Goal: Task Accomplishment & Management: Complete application form

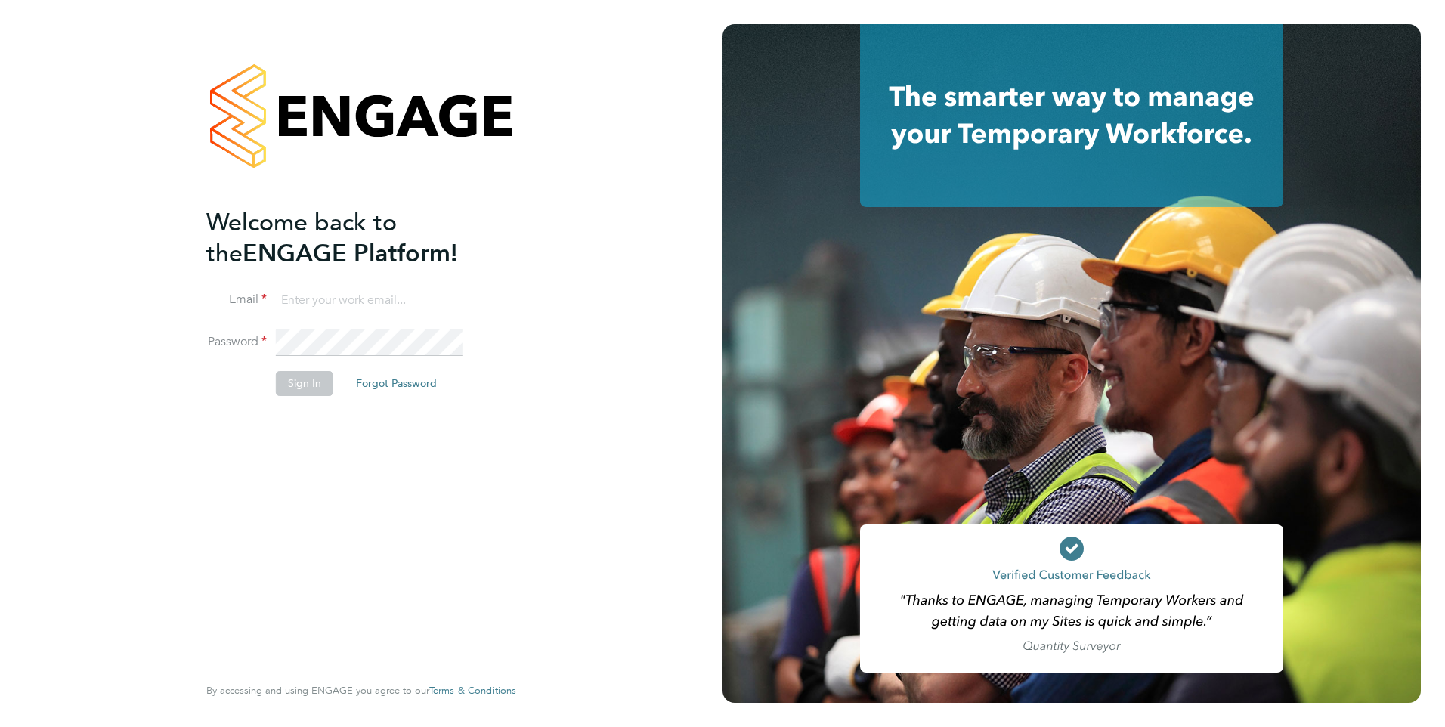
type input "[EMAIL_ADDRESS][DOMAIN_NAME]"
click at [417, 321] on li "Email [EMAIL_ADDRESS][DOMAIN_NAME]" at bounding box center [353, 308] width 295 height 42
click at [295, 373] on button "Sign In" at bounding box center [304, 383] width 57 height 24
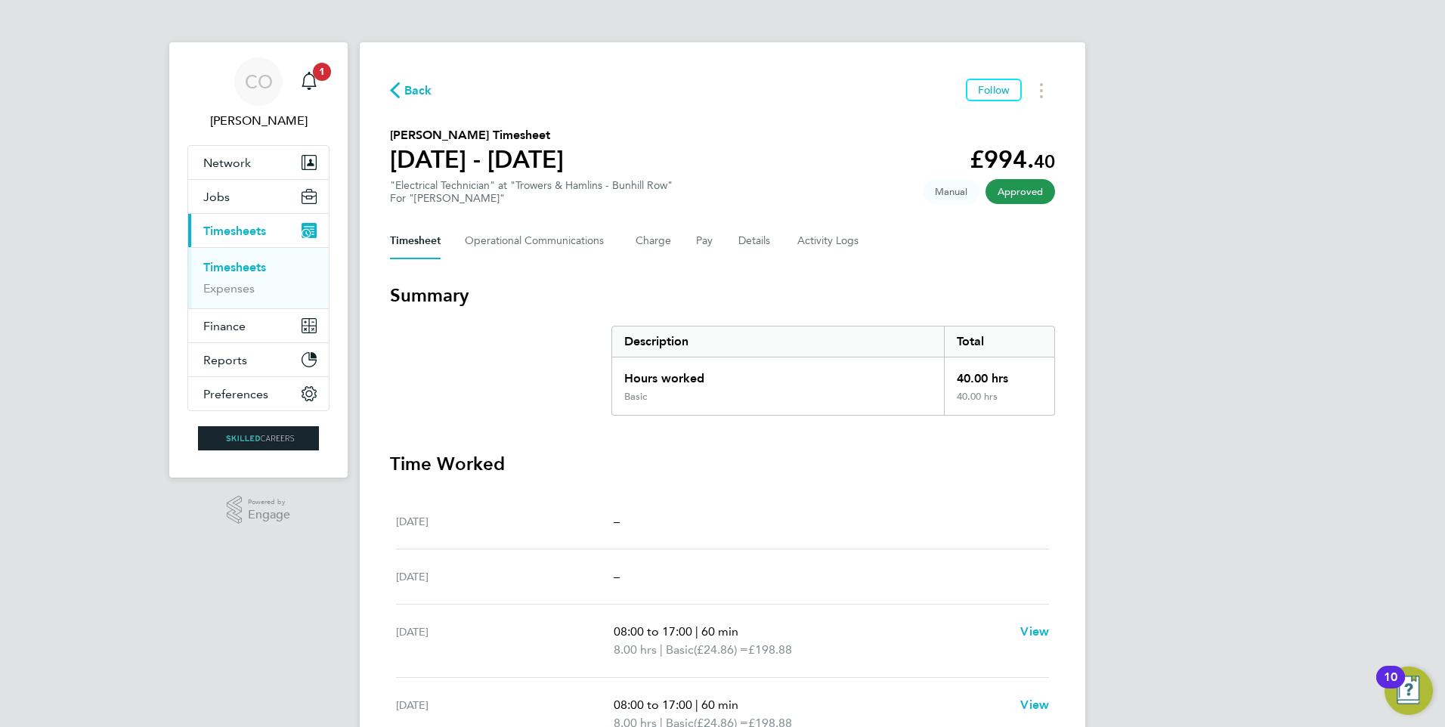
click at [404, 91] on span "Back" at bounding box center [411, 89] width 42 height 14
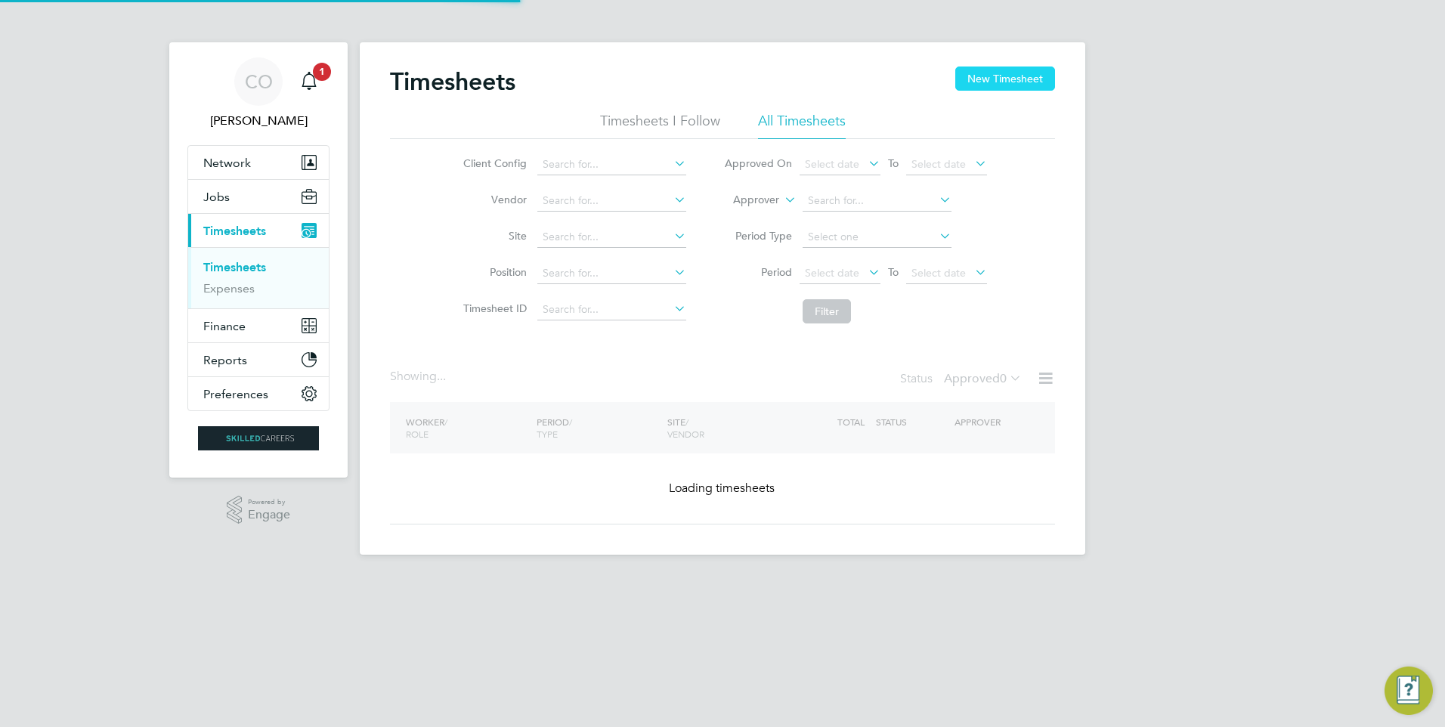
click at [1044, 78] on button "New Timesheet" at bounding box center [1005, 79] width 100 height 24
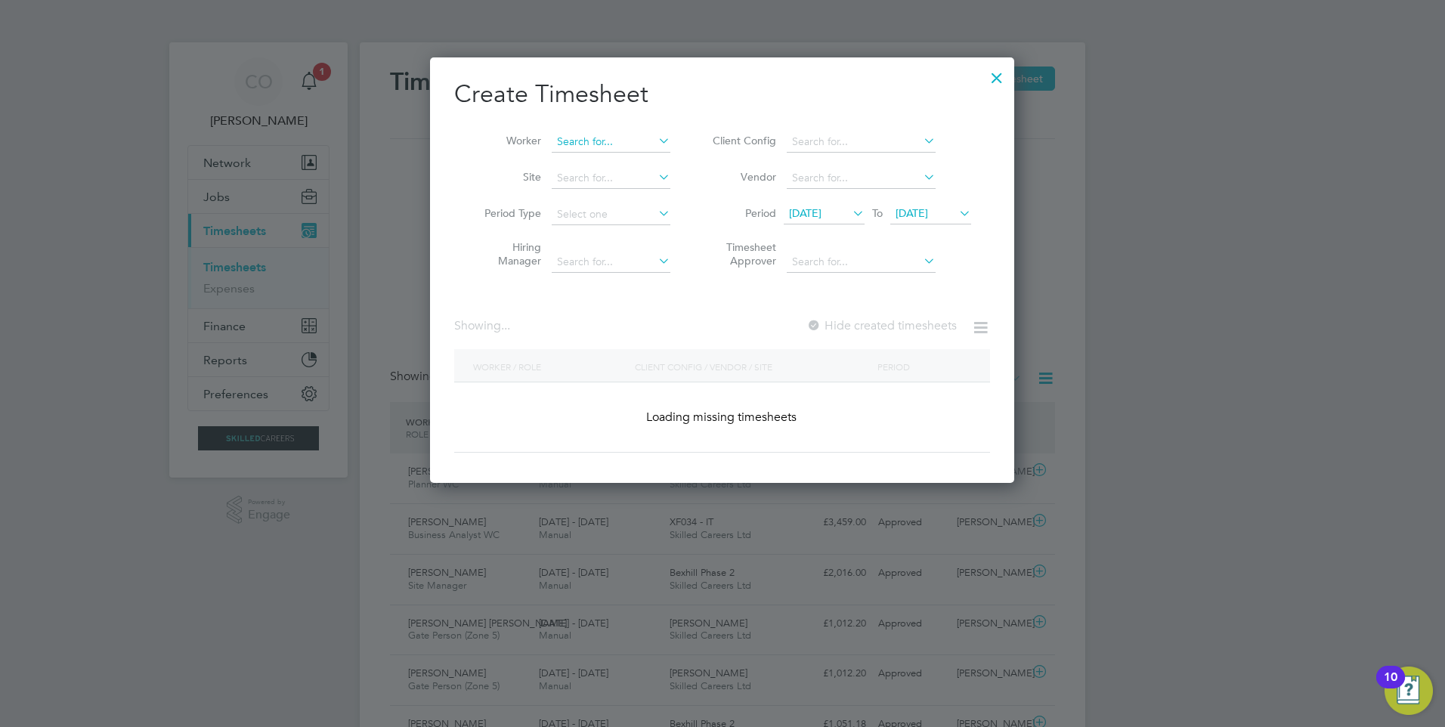
click at [561, 148] on input at bounding box center [611, 141] width 119 height 21
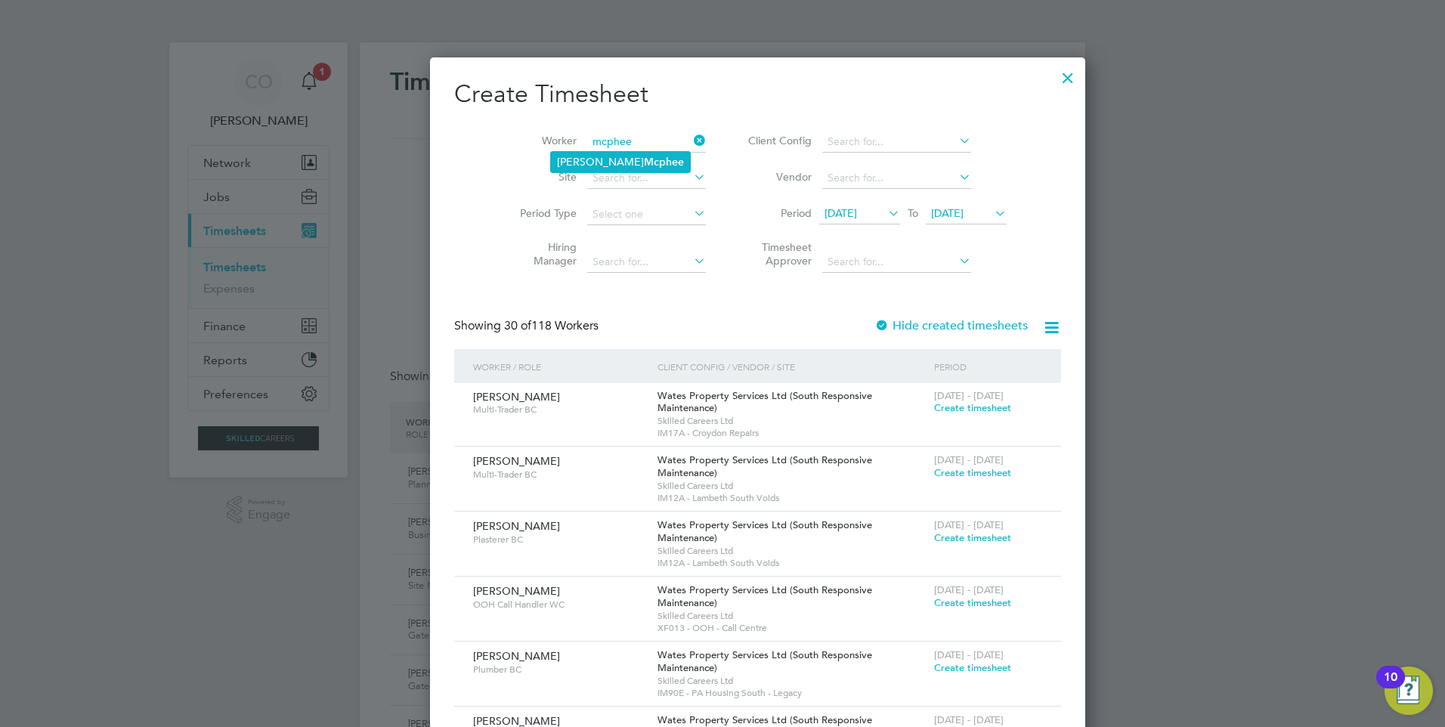
click at [644, 166] on b "Mcphee" at bounding box center [664, 162] width 40 height 13
type input "[PERSON_NAME]"
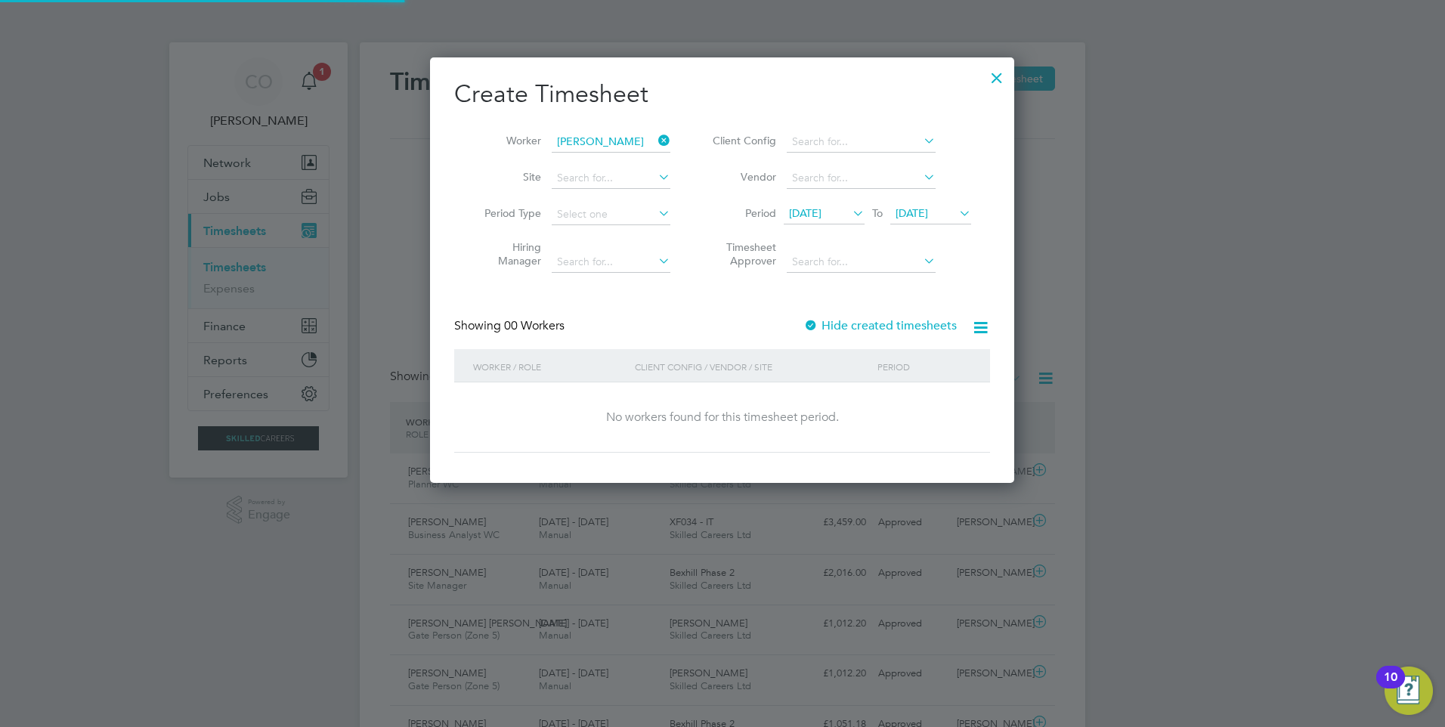
click at [859, 327] on label "Hide created timesheets" at bounding box center [879, 325] width 153 height 15
click at [821, 213] on span "[DATE]" at bounding box center [805, 213] width 32 height 14
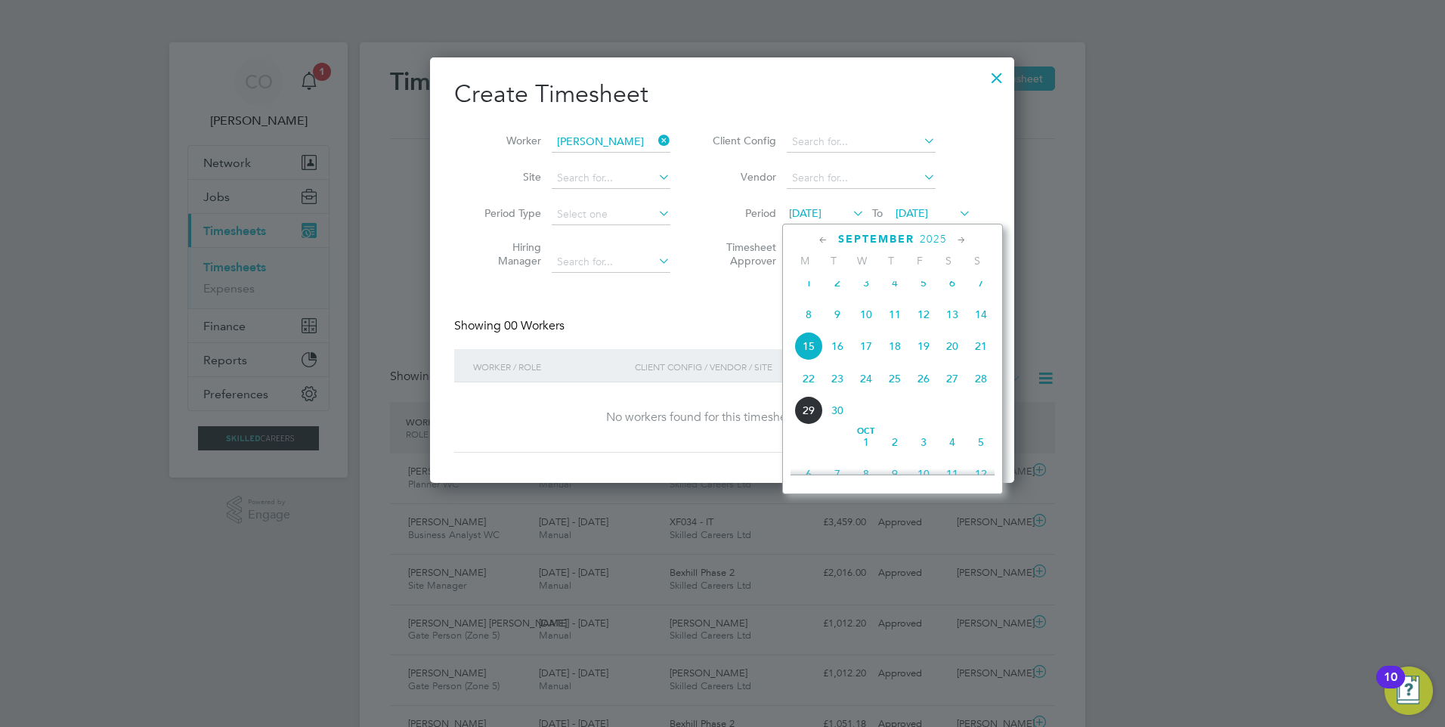
click at [806, 360] on span "15" at bounding box center [808, 346] width 29 height 29
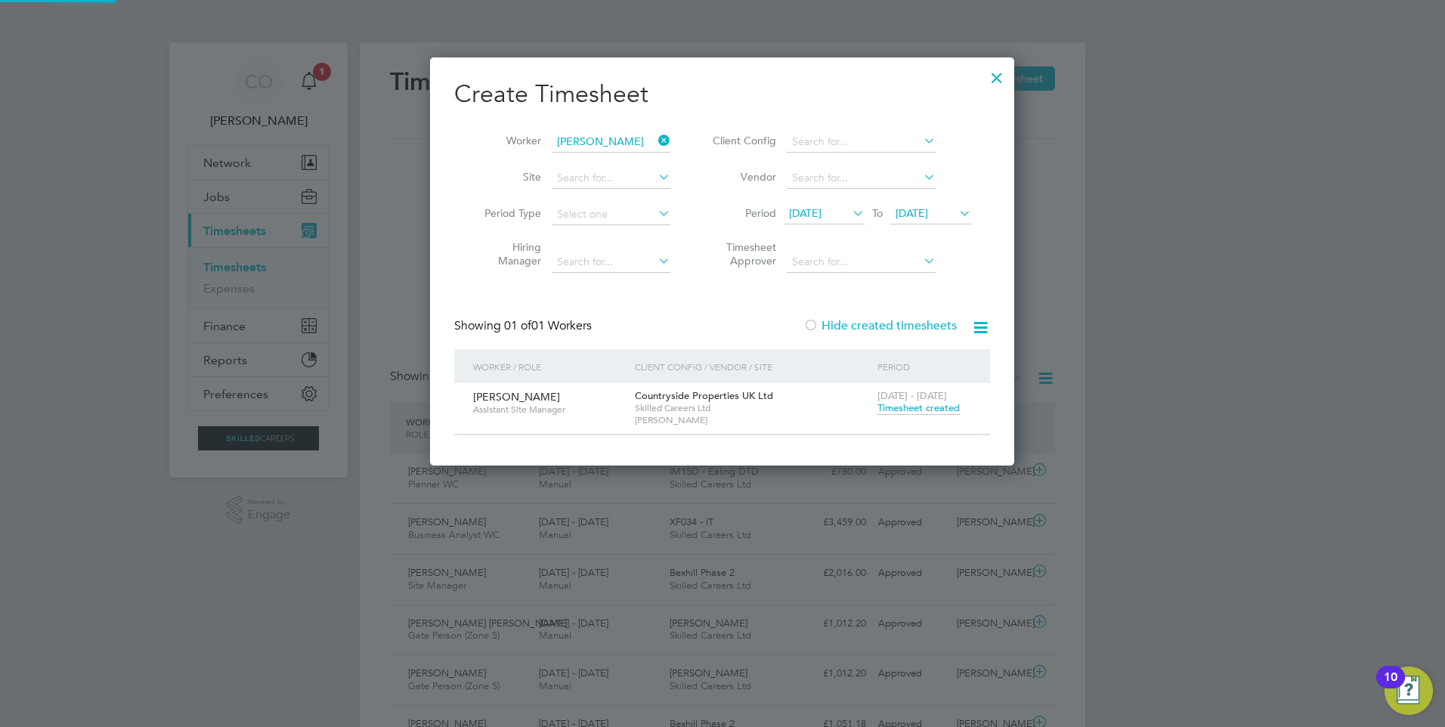
click at [821, 219] on span "[DATE]" at bounding box center [805, 213] width 32 height 14
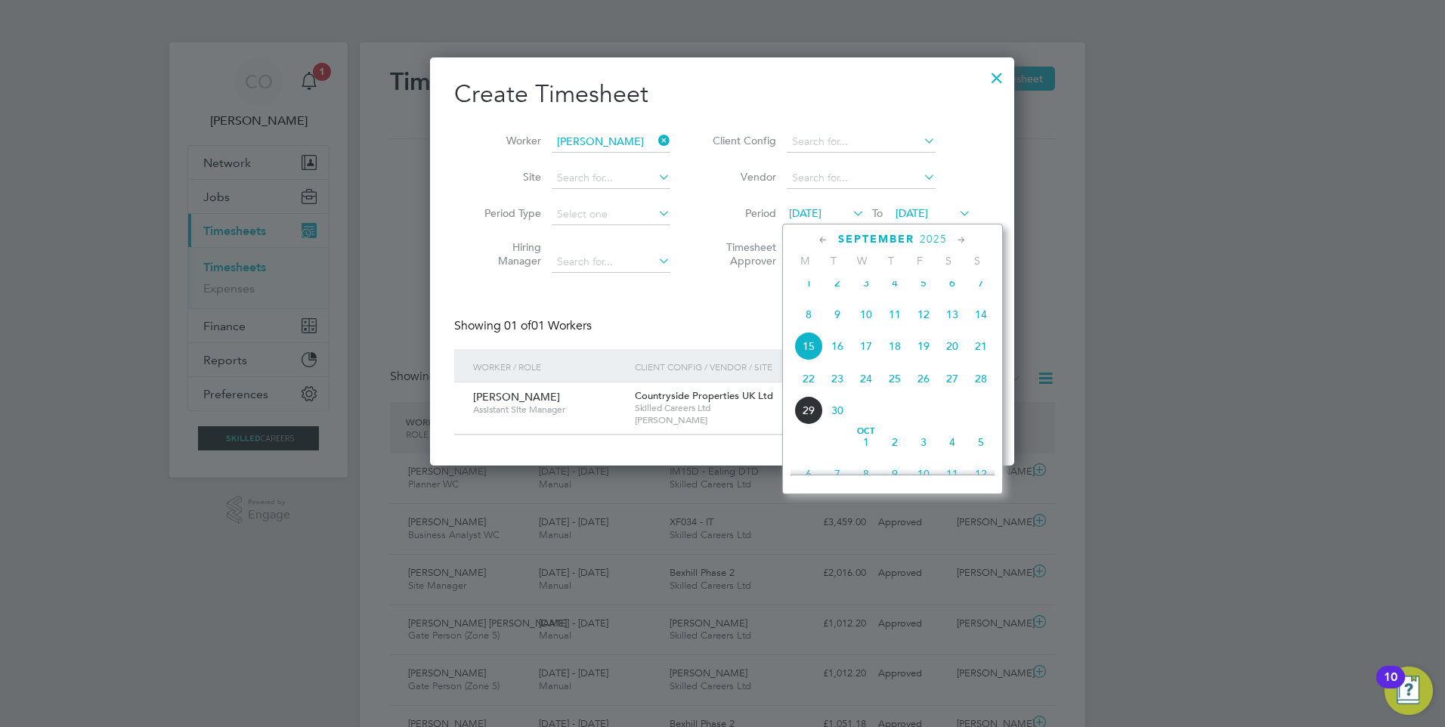
click at [738, 329] on div "Showing 01 of 01 Workers Hide created timesheets" at bounding box center [722, 333] width 536 height 31
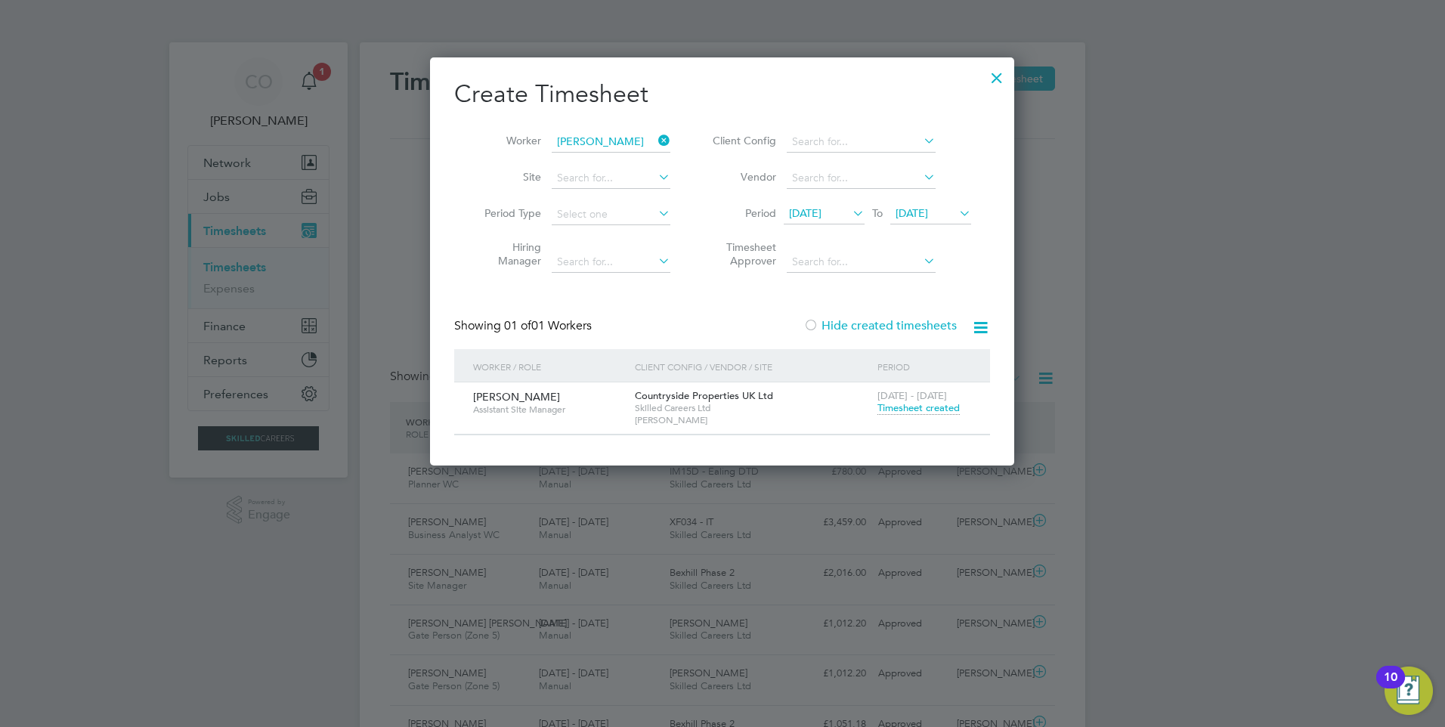
click at [914, 402] on span "Timesheet created" at bounding box center [918, 408] width 82 height 14
